Goal: Information Seeking & Learning: Learn about a topic

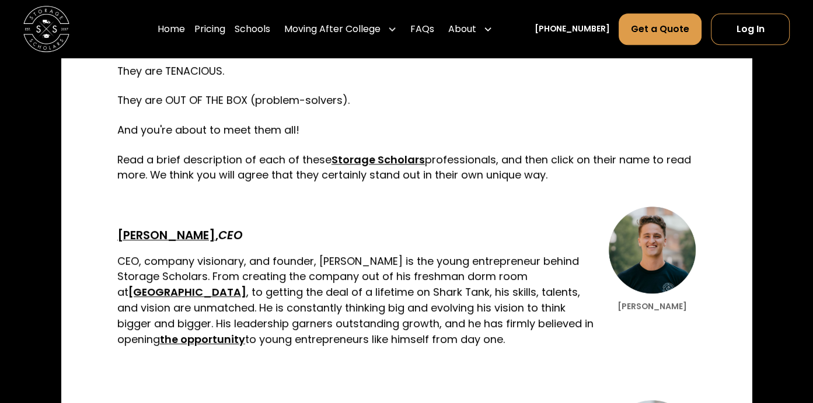
scroll to position [1108, 0]
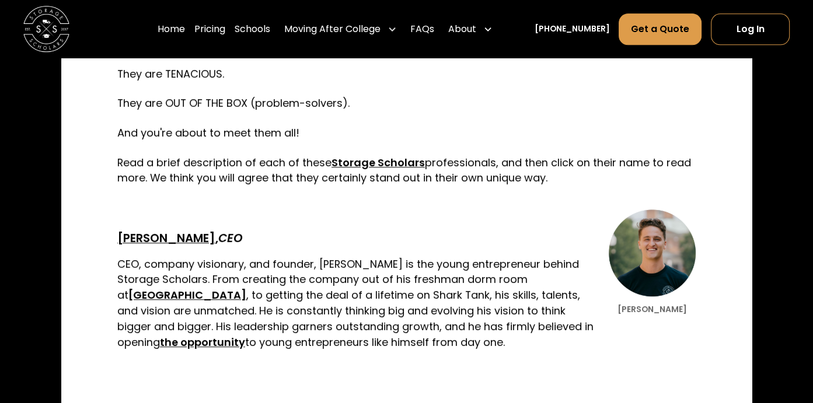
click at [145, 234] on strong "[PERSON_NAME]" at bounding box center [166, 238] width 98 height 16
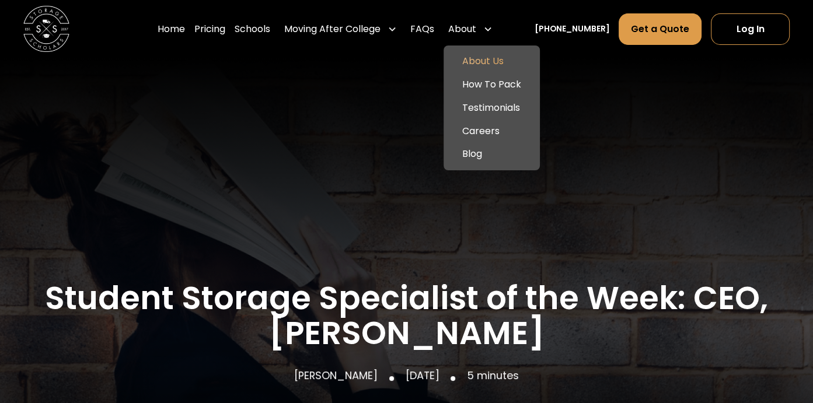
click at [482, 59] on link "About Us" at bounding box center [491, 61] width 87 height 23
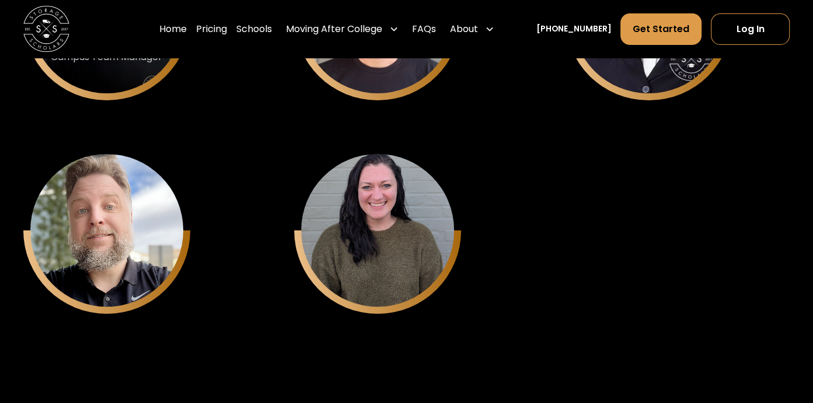
scroll to position [4142, 0]
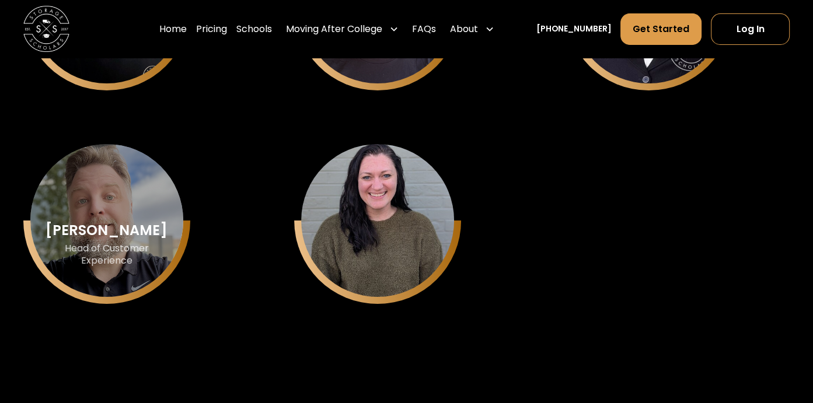
drag, startPoint x: 131, startPoint y: 265, endPoint x: 177, endPoint y: 256, distance: 47.0
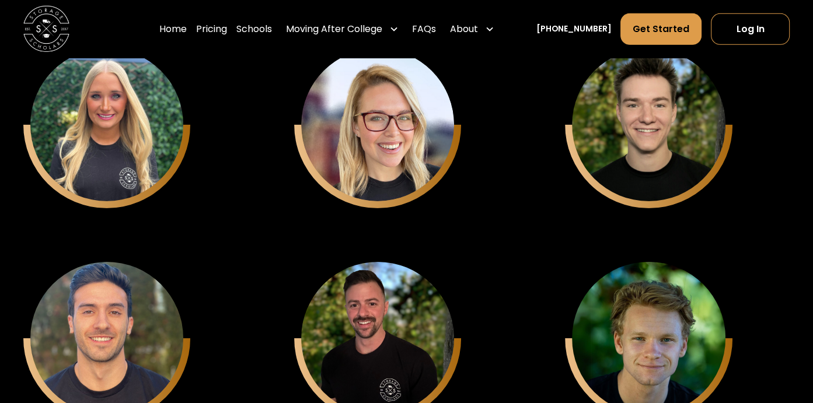
scroll to position [3384, 0]
